Goal: Task Accomplishment & Management: Manage account settings

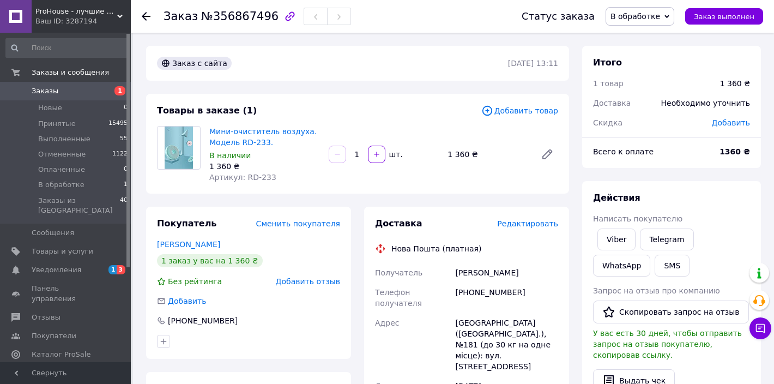
click at [42, 91] on span "Заказы" at bounding box center [45, 91] width 27 height 10
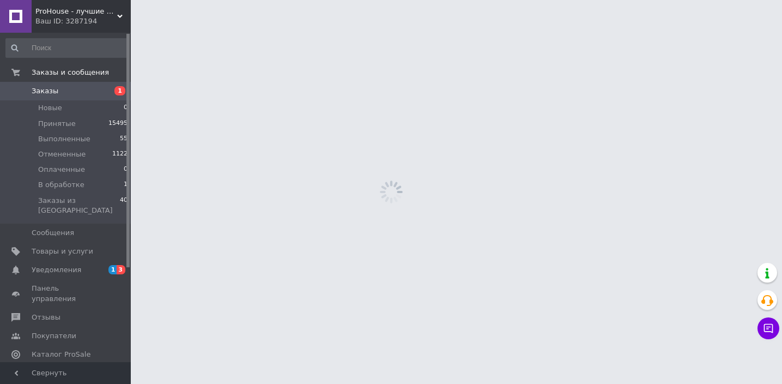
click at [54, 93] on span "Заказы" at bounding box center [45, 91] width 27 height 10
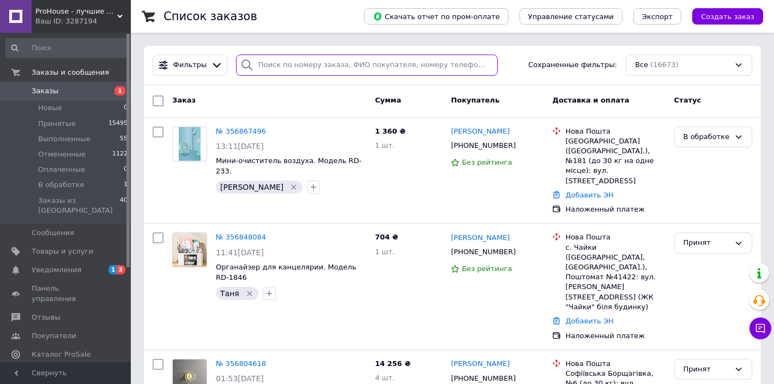
click at [359, 71] on input "search" at bounding box center [367, 65] width 262 height 21
paste input "097 612 35 24"
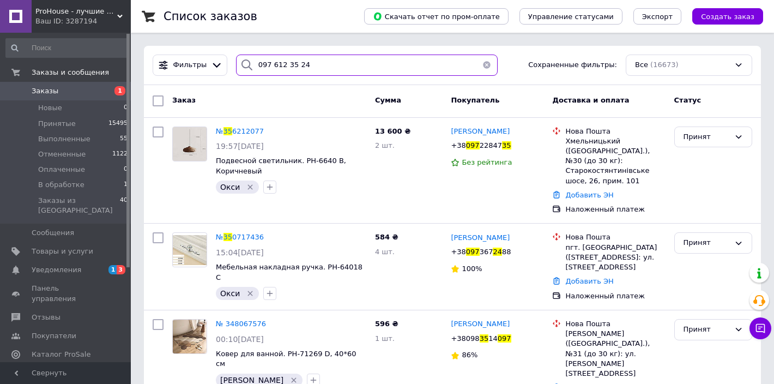
drag, startPoint x: 320, startPoint y: 63, endPoint x: 231, endPoint y: 60, distance: 89.5
click at [232, 60] on div "097 612 35 24" at bounding box center [367, 65] width 270 height 21
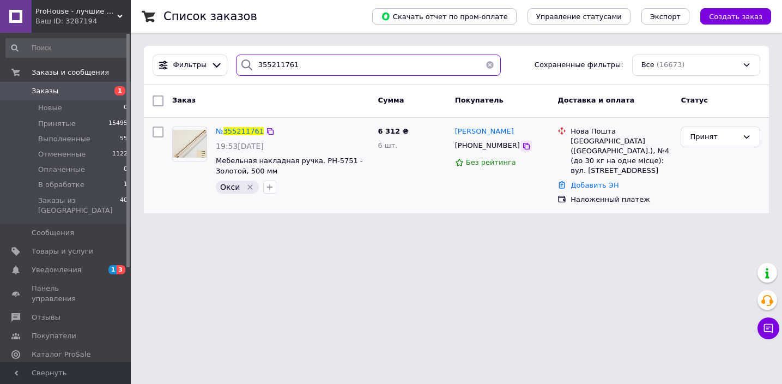
type input "355211761"
click at [523, 147] on icon at bounding box center [526, 146] width 9 height 9
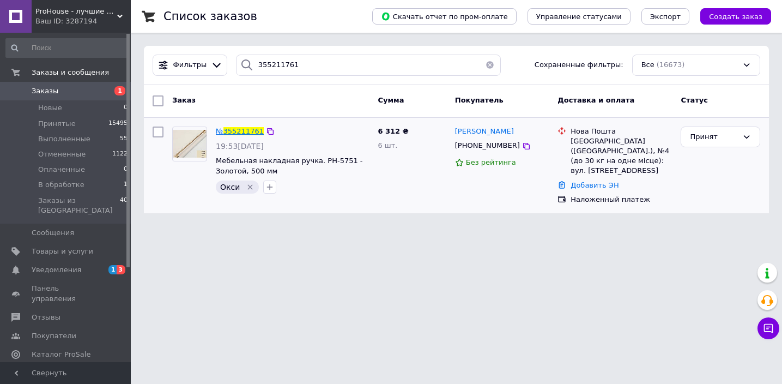
click at [229, 134] on span "355211761" at bounding box center [244, 131] width 40 height 8
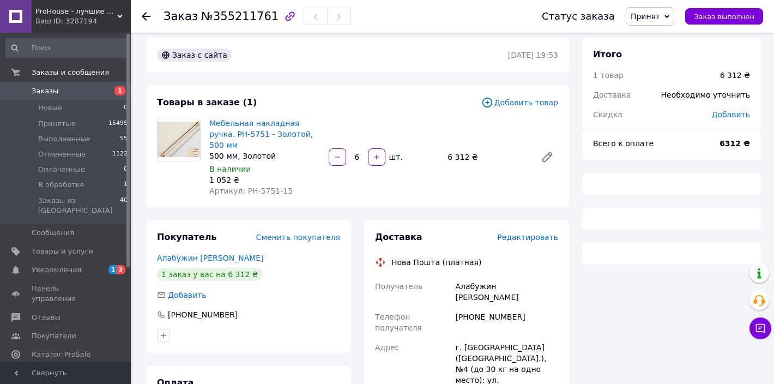
scroll to position [17, 0]
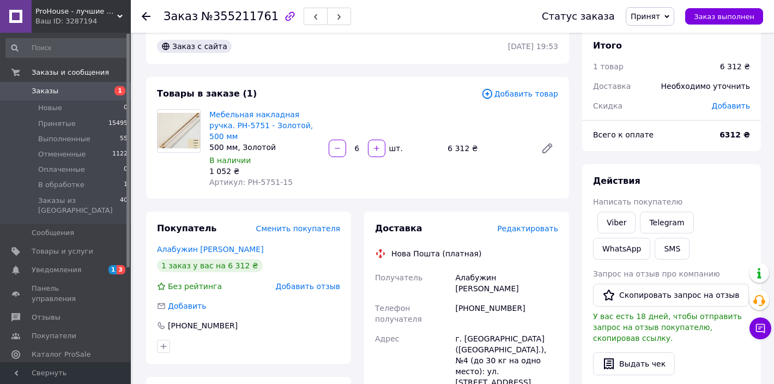
click at [41, 88] on span "Заказы" at bounding box center [45, 91] width 27 height 10
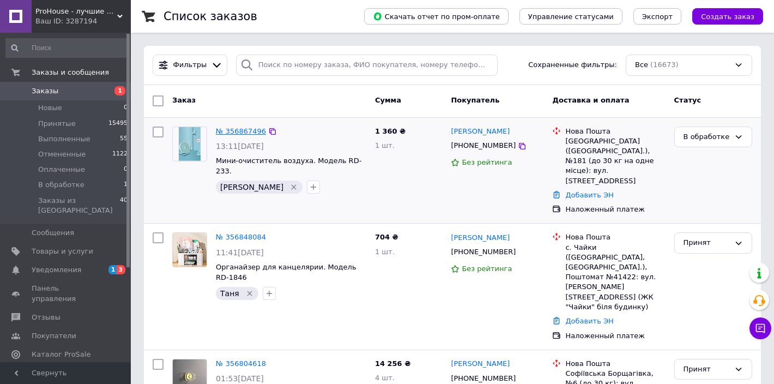
click at [252, 129] on link "№ 356867496" at bounding box center [241, 131] width 50 height 8
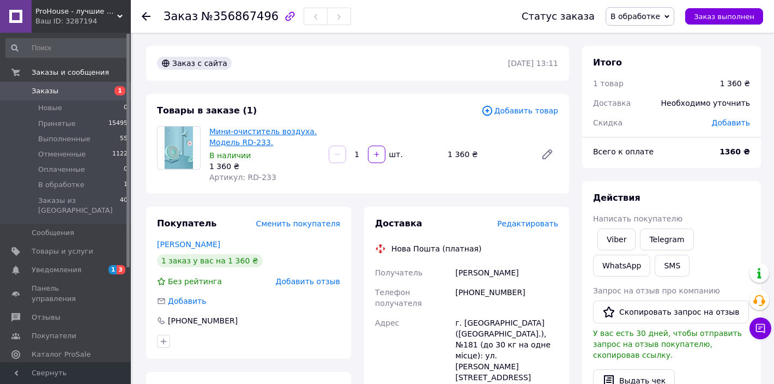
click at [262, 135] on link "Мини-очиститель воздуха. Модель RD-233." at bounding box center [262, 137] width 107 height 20
drag, startPoint x: 522, startPoint y: 296, endPoint x: 471, endPoint y: 291, distance: 52.0
click at [471, 291] on div "[PHONE_NUMBER]" at bounding box center [506, 297] width 107 height 31
copy div "0979194741"
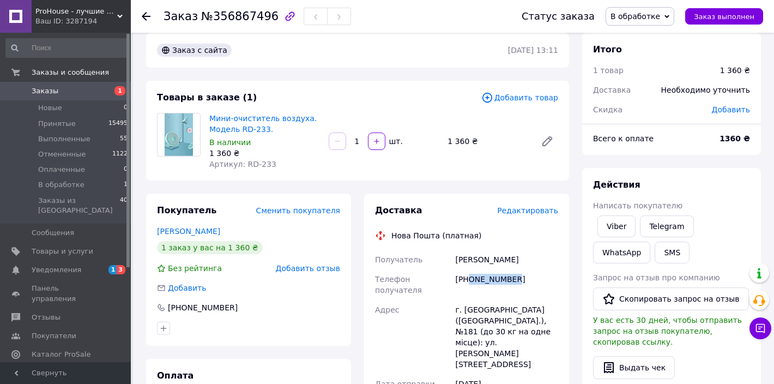
scroll to position [13, 0]
click at [39, 92] on span "Заказы" at bounding box center [45, 91] width 27 height 10
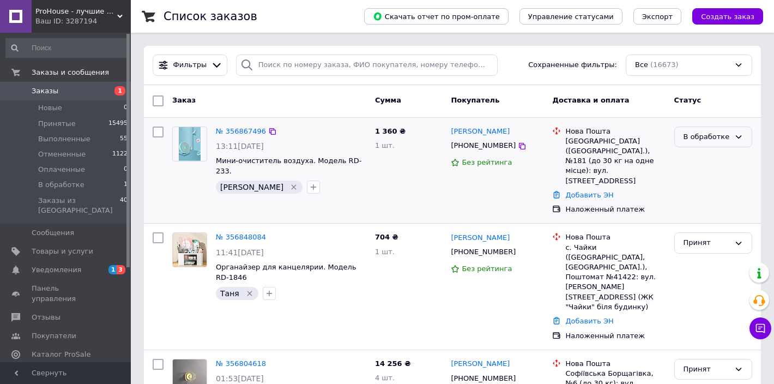
click at [718, 136] on div "В обработке" at bounding box center [707, 136] width 46 height 11
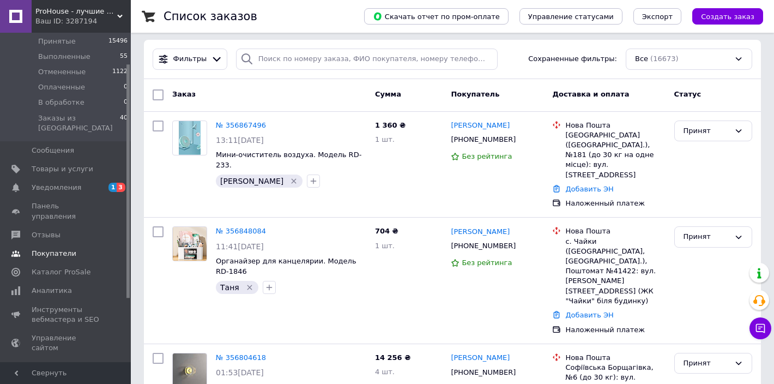
scroll to position [99, 0]
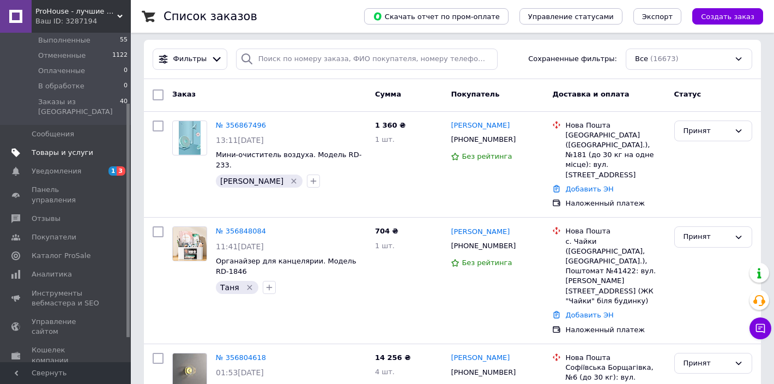
click at [64, 148] on span "Товары и услуги" at bounding box center [63, 153] width 62 height 10
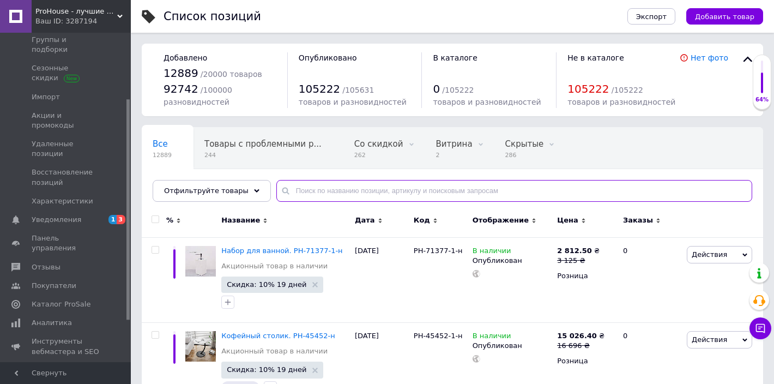
click at [341, 194] on input "text" at bounding box center [514, 191] width 476 height 22
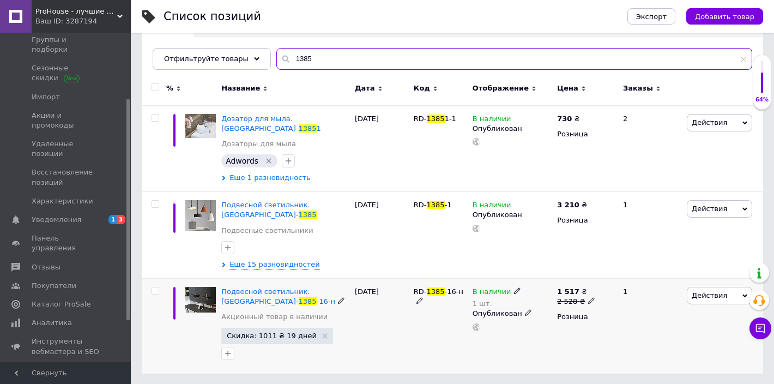
scroll to position [132, 0]
type input "1385"
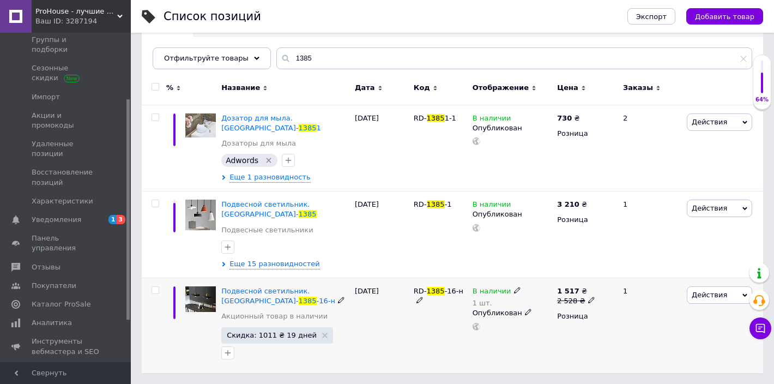
click at [714, 293] on span "Действия" at bounding box center [709, 295] width 35 height 8
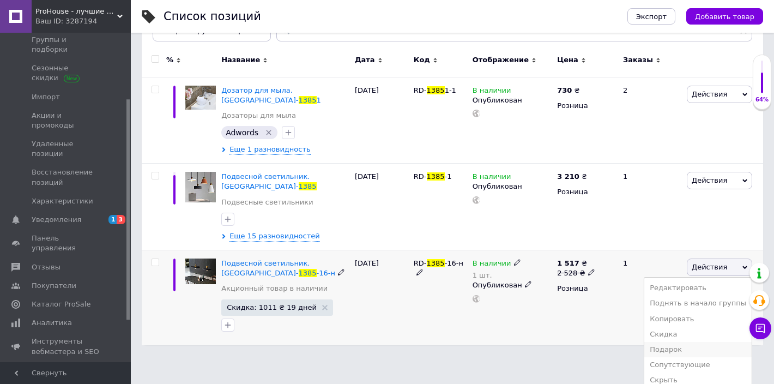
scroll to position [182, 0]
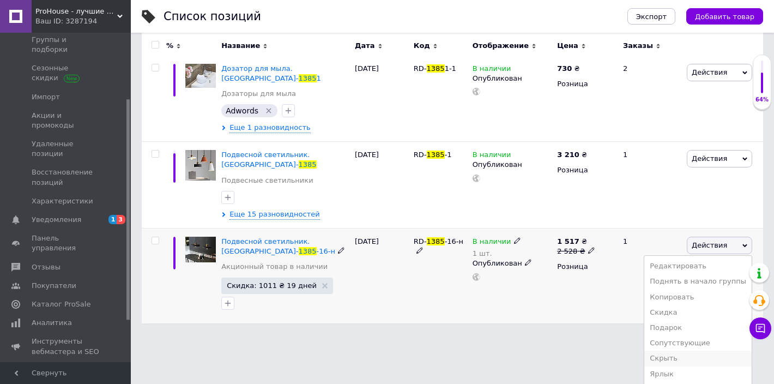
click at [685, 357] on li "Скрыть" at bounding box center [697, 358] width 107 height 15
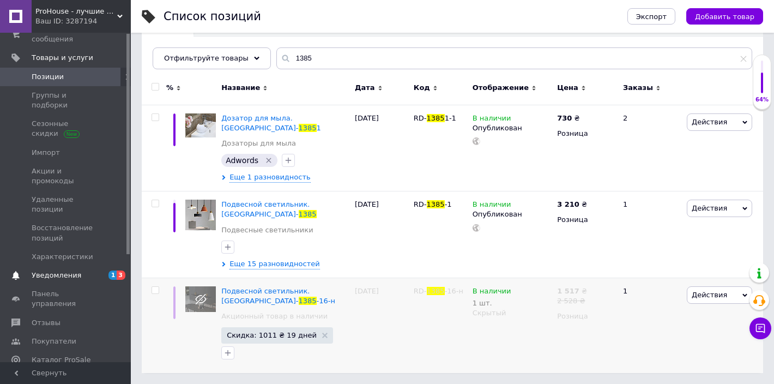
scroll to position [0, 0]
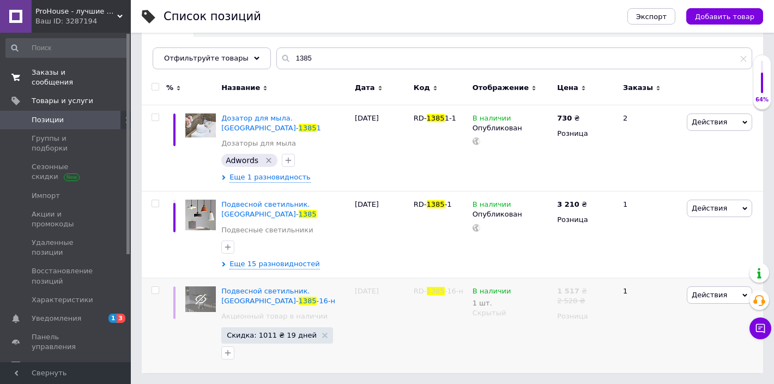
click at [49, 71] on span "Заказы и сообщения" at bounding box center [66, 78] width 69 height 20
